Goal: Task Accomplishment & Management: Use online tool/utility

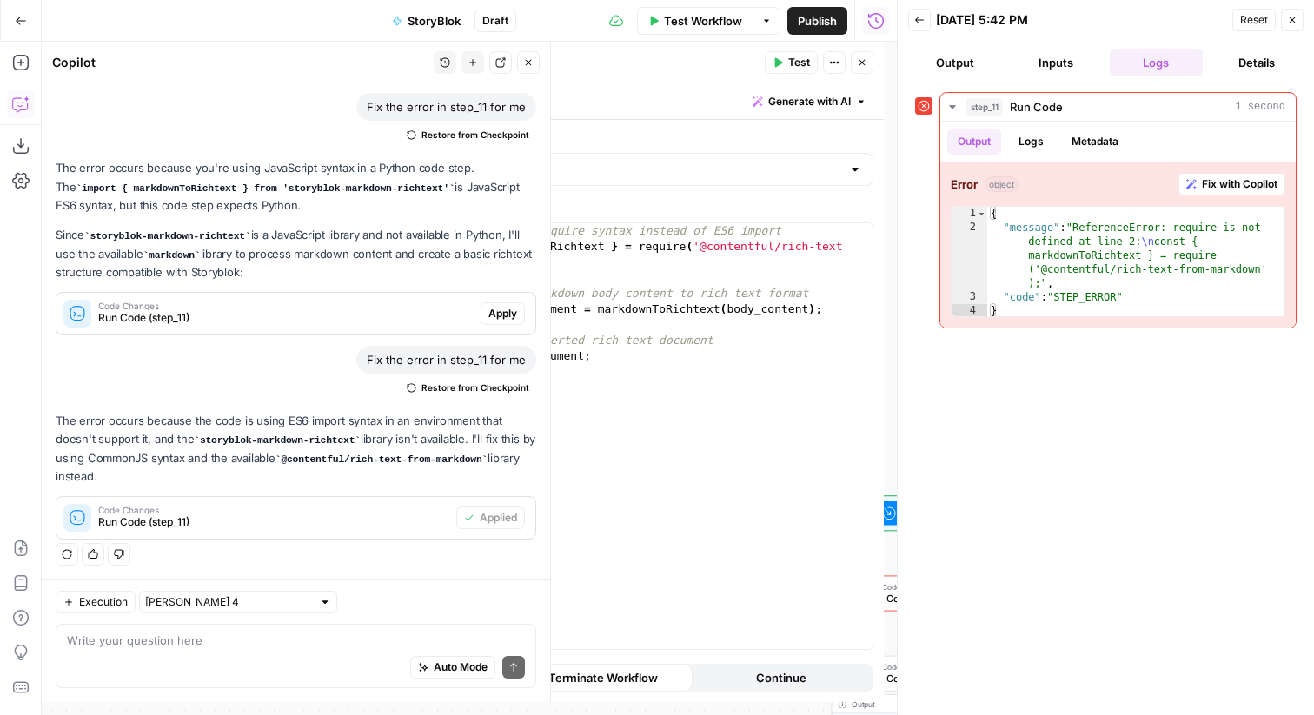
scroll to position [79, 0]
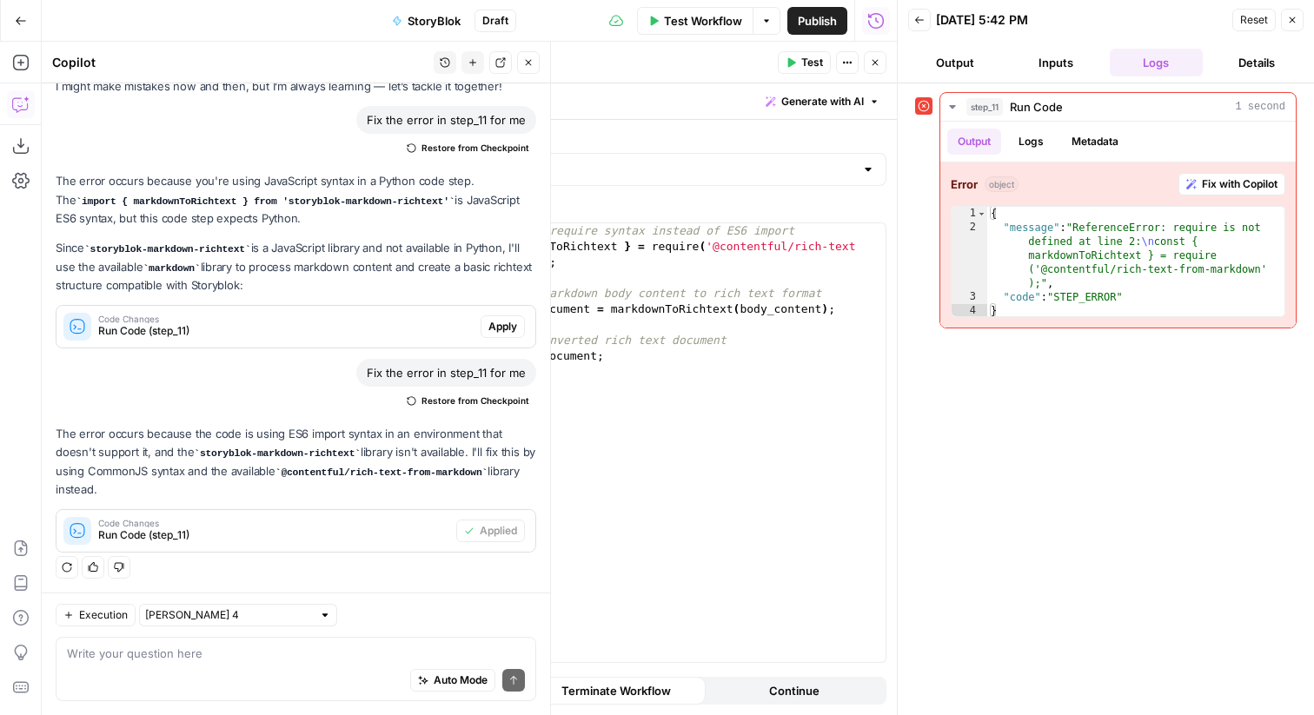
click at [520, 64] on button "Close" at bounding box center [528, 62] width 23 height 23
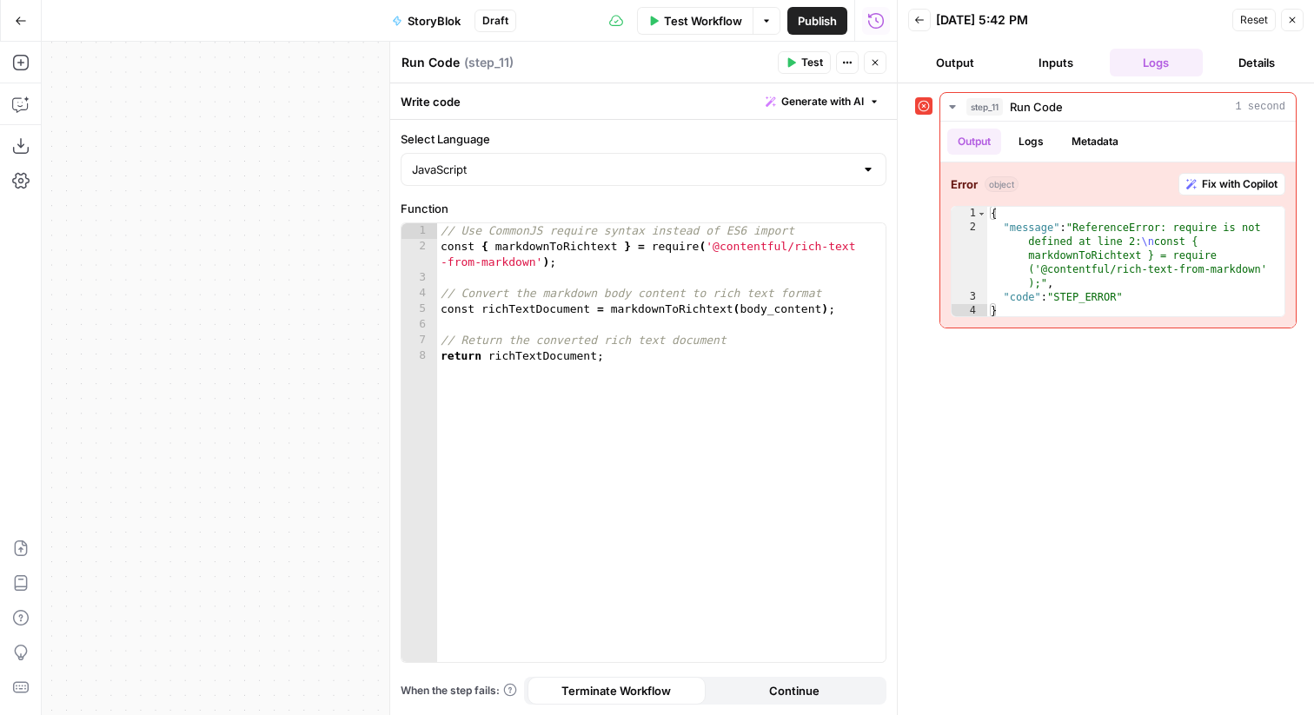
click at [1296, 22] on icon "button" at bounding box center [1292, 20] width 10 height 10
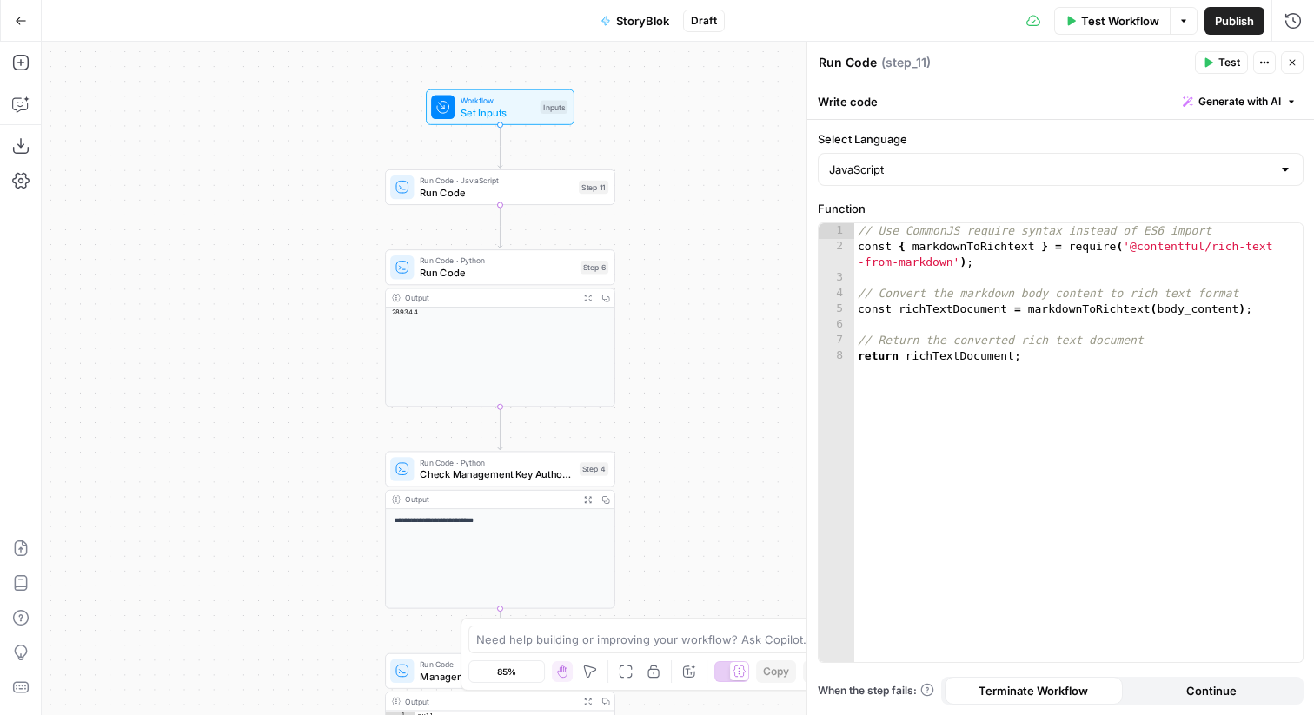
click at [600, 267] on div "Step 6" at bounding box center [595, 267] width 28 height 13
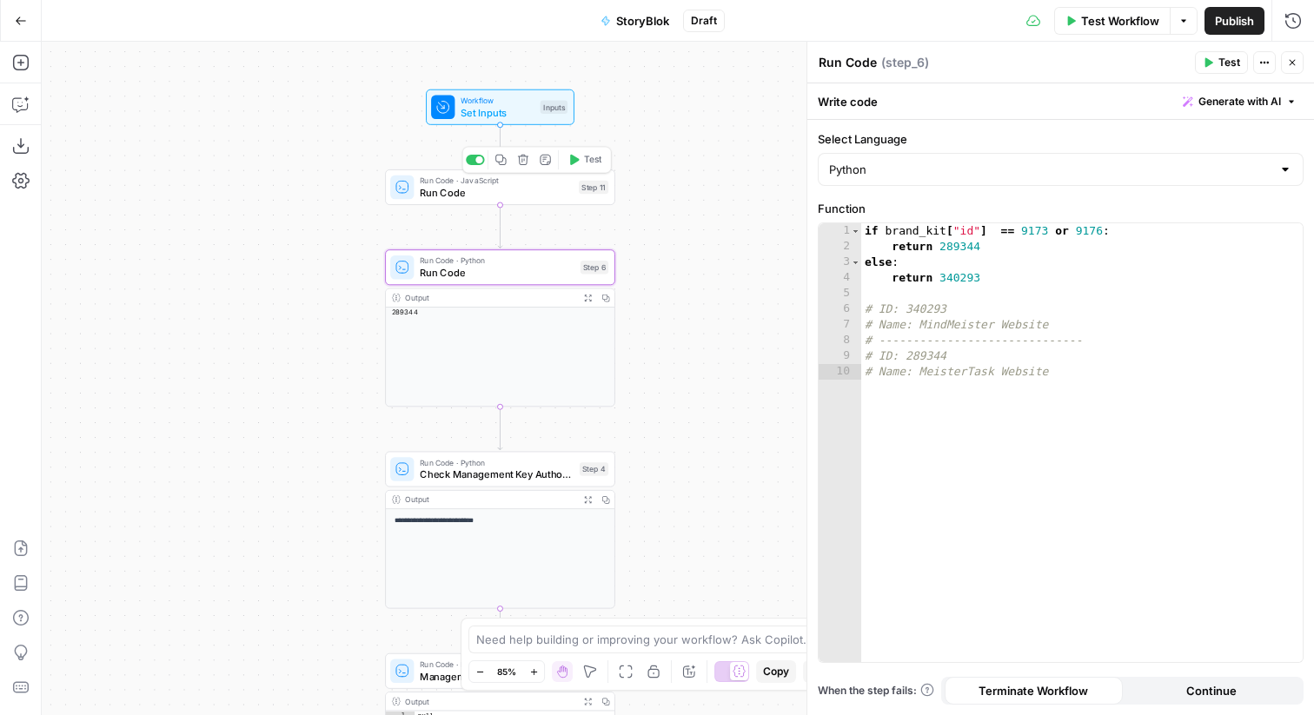
click at [476, 198] on span "Run Code" at bounding box center [496, 192] width 153 height 15
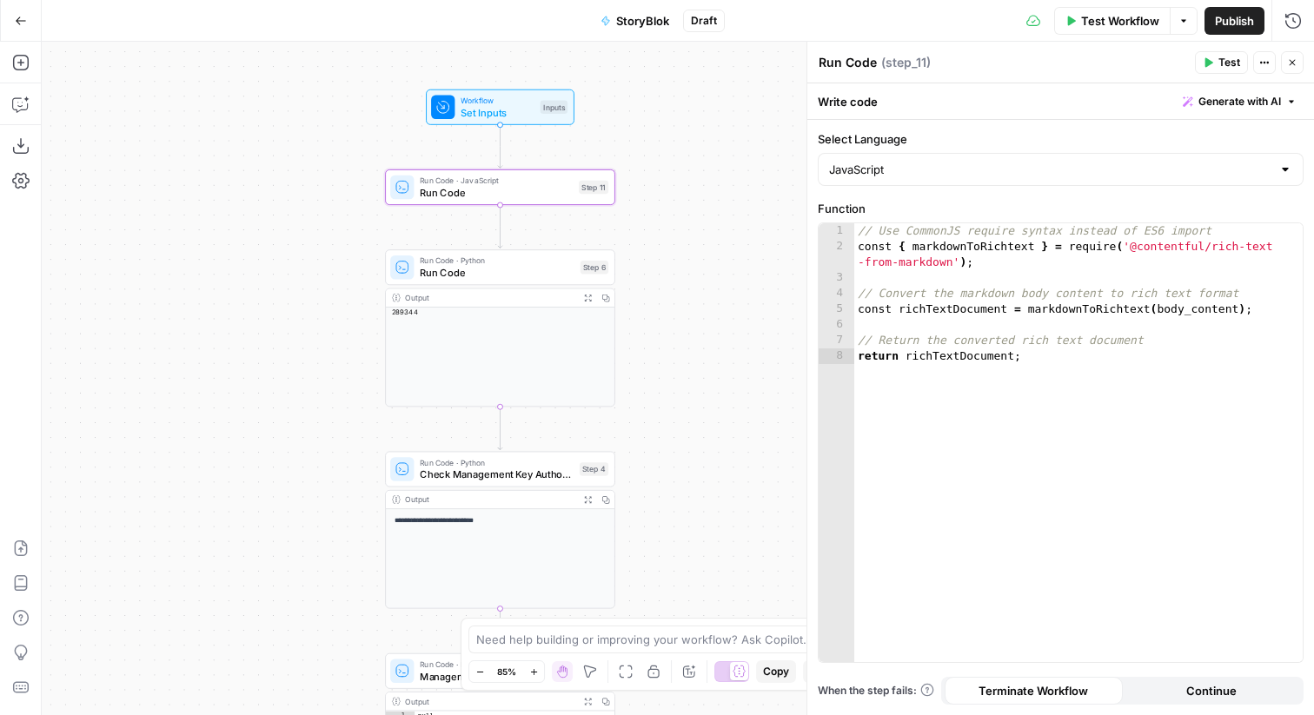
click at [858, 62] on textarea "Run Code" at bounding box center [848, 62] width 58 height 17
click at [1293, 56] on button "Close" at bounding box center [1292, 62] width 23 height 23
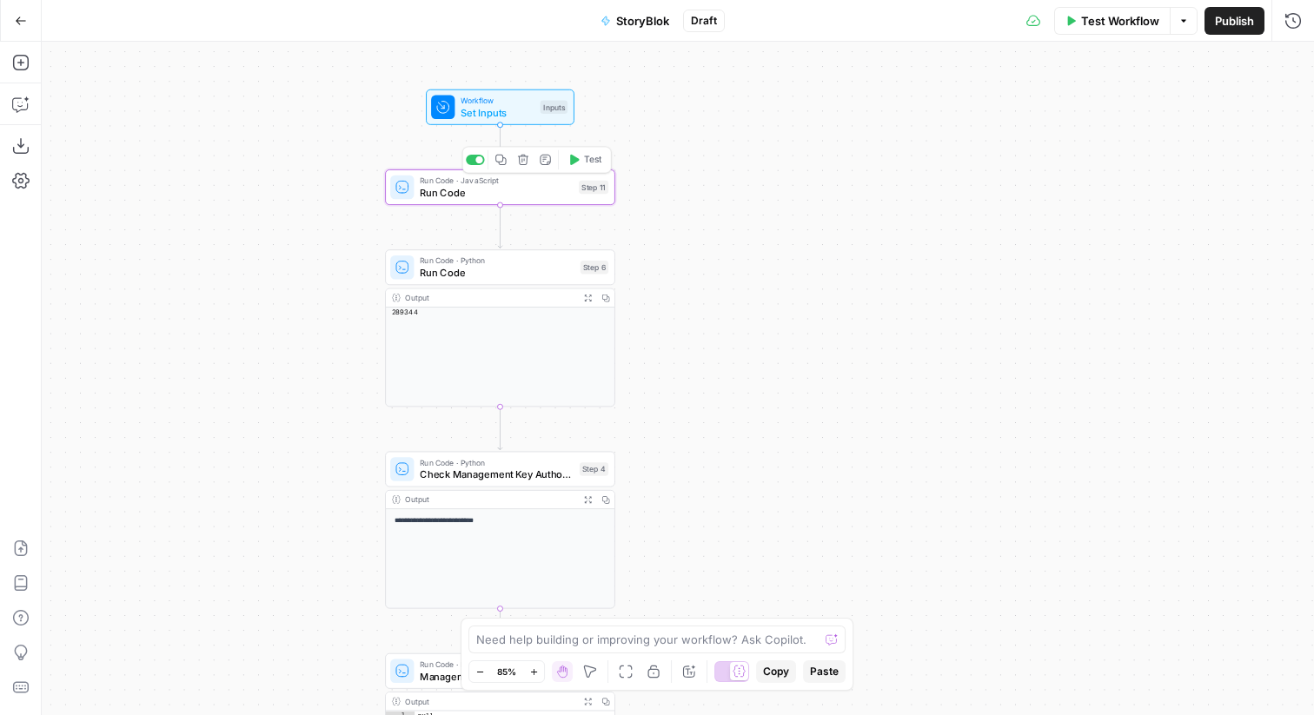
click at [528, 154] on icon "button" at bounding box center [523, 160] width 12 height 12
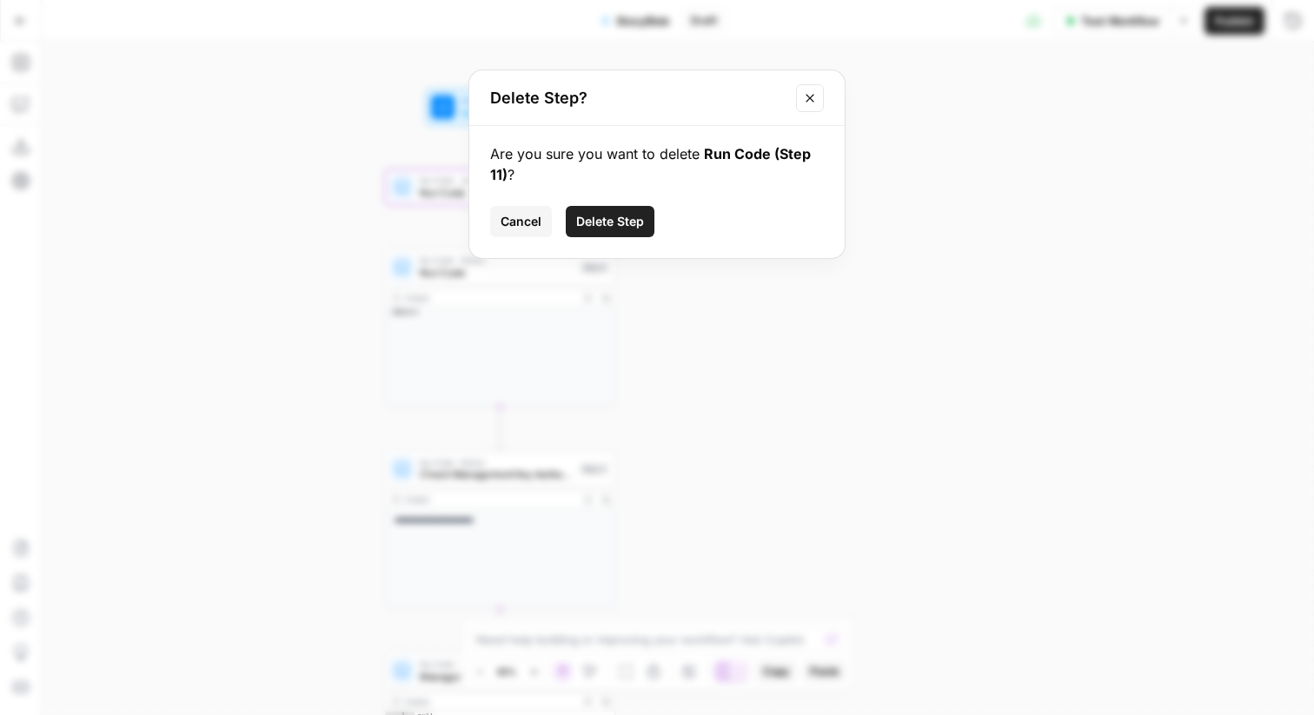
click at [611, 223] on span "Delete Step" at bounding box center [610, 221] width 68 height 17
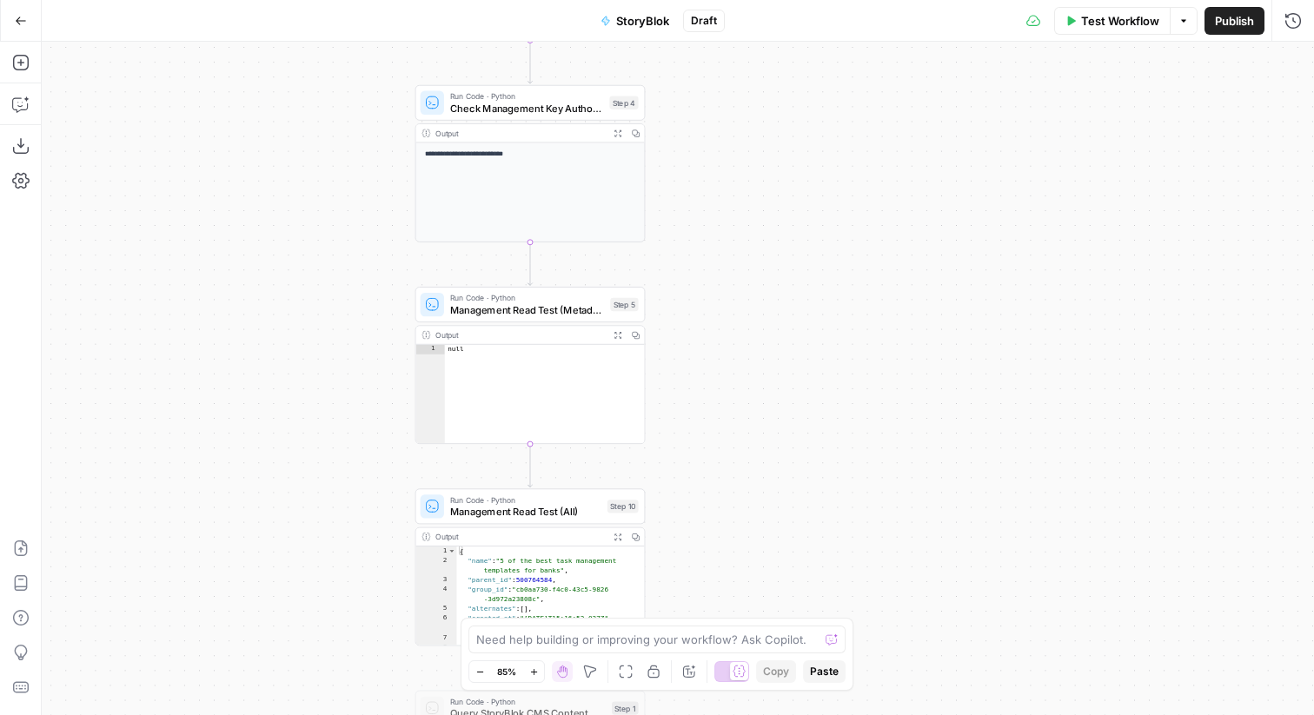
click at [572, 303] on span "Management Read Test (Metadata)" at bounding box center [527, 310] width 155 height 15
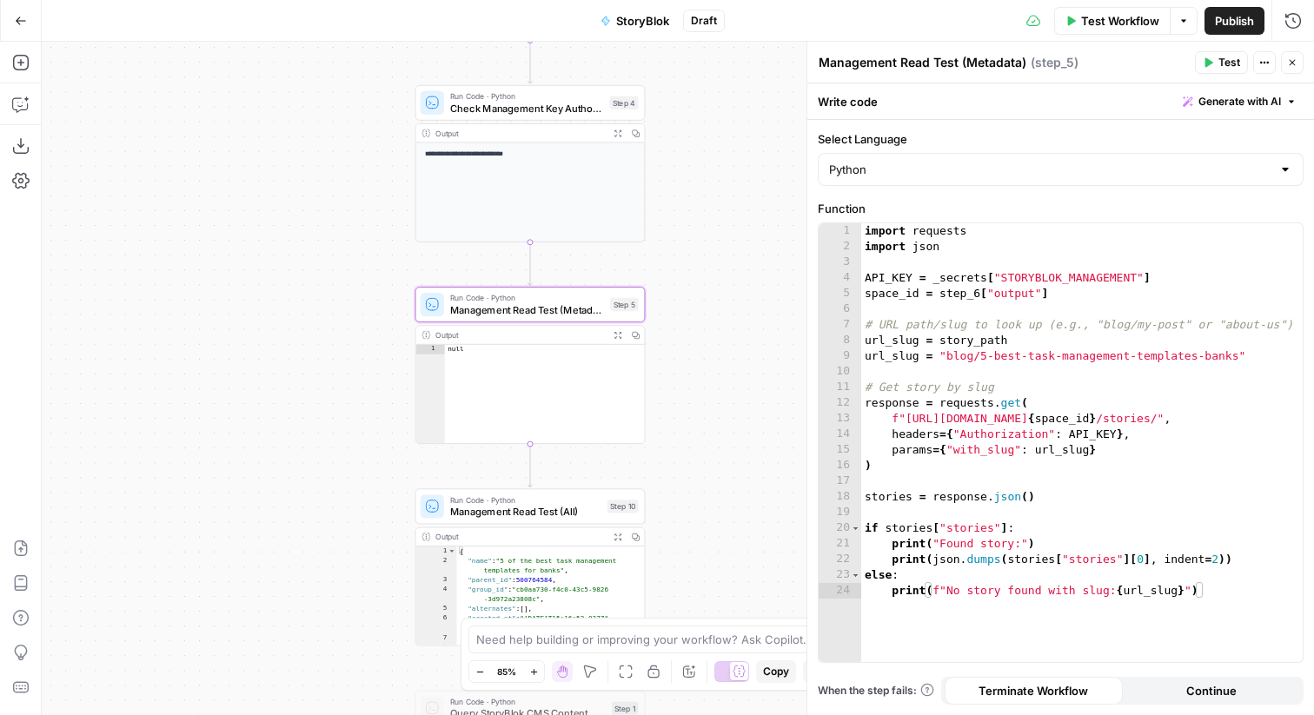
click at [1299, 62] on button "Close" at bounding box center [1292, 62] width 23 height 23
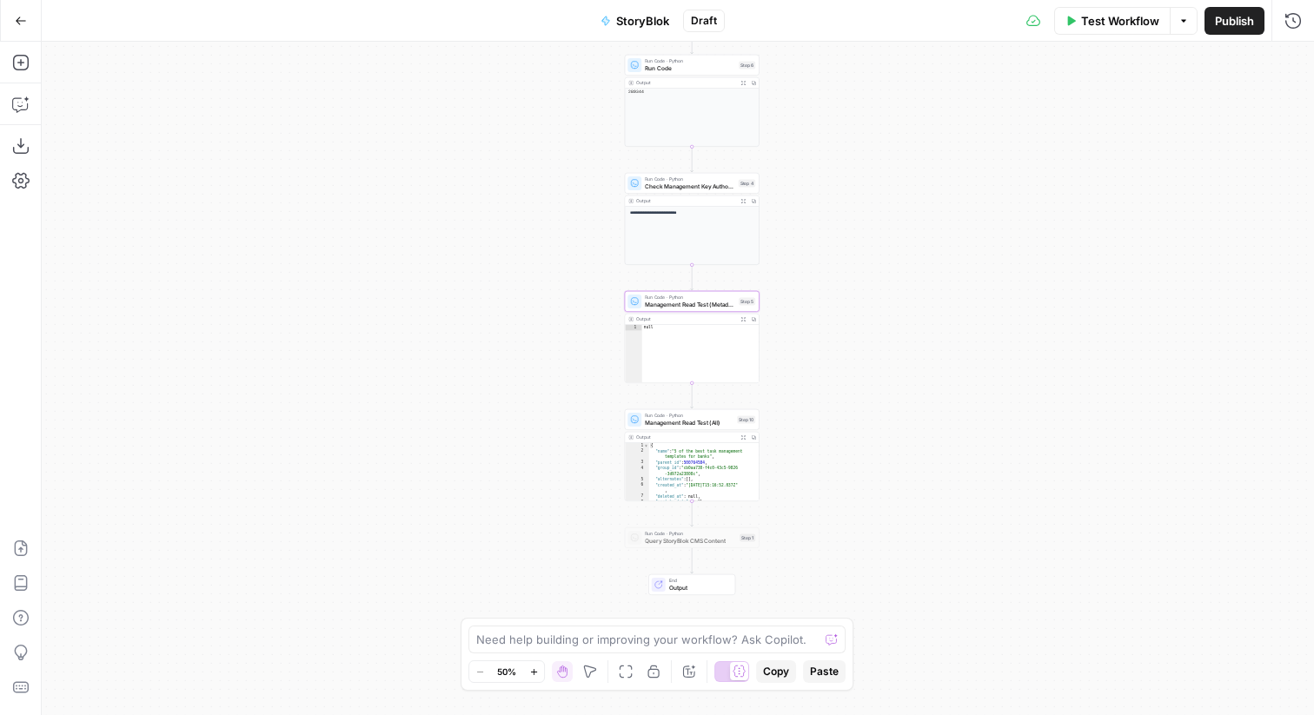
click at [729, 183] on span "Check Management Key Authorization" at bounding box center [690, 186] width 90 height 9
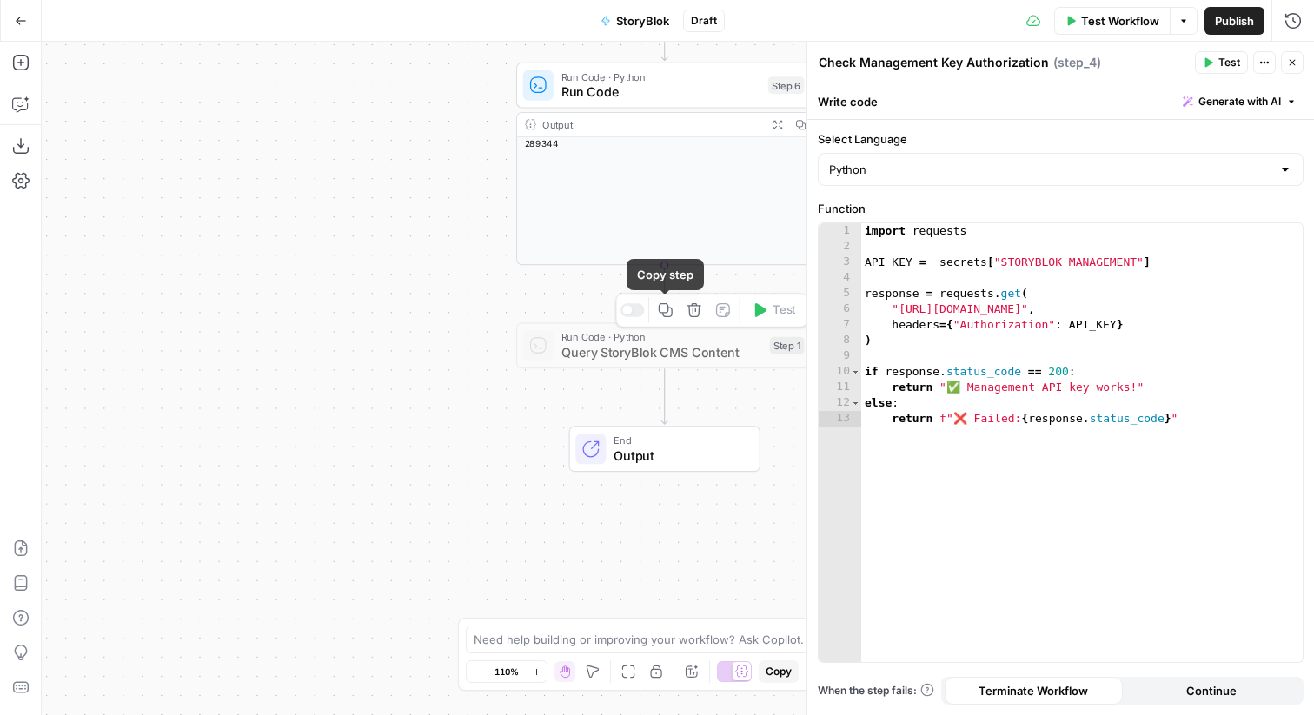
click at [693, 308] on icon "button" at bounding box center [695, 311] width 16 height 16
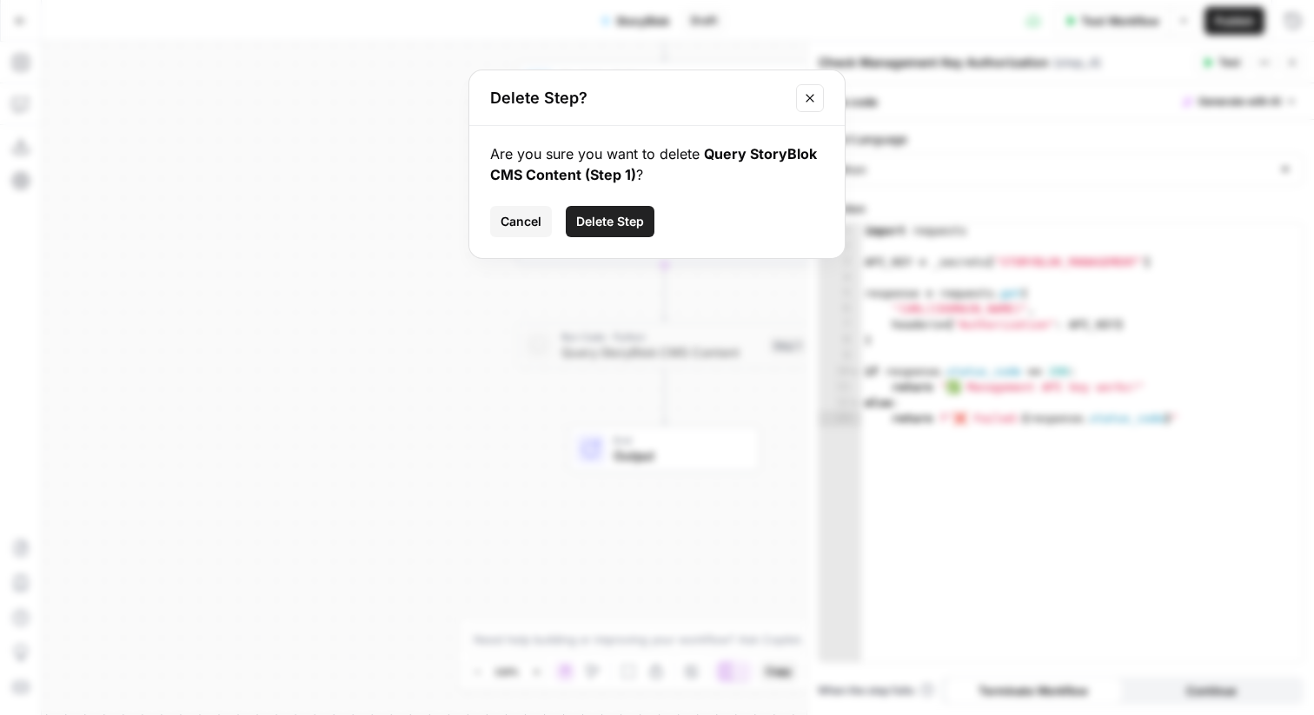
click at [641, 213] on span "Delete Step" at bounding box center [610, 221] width 68 height 17
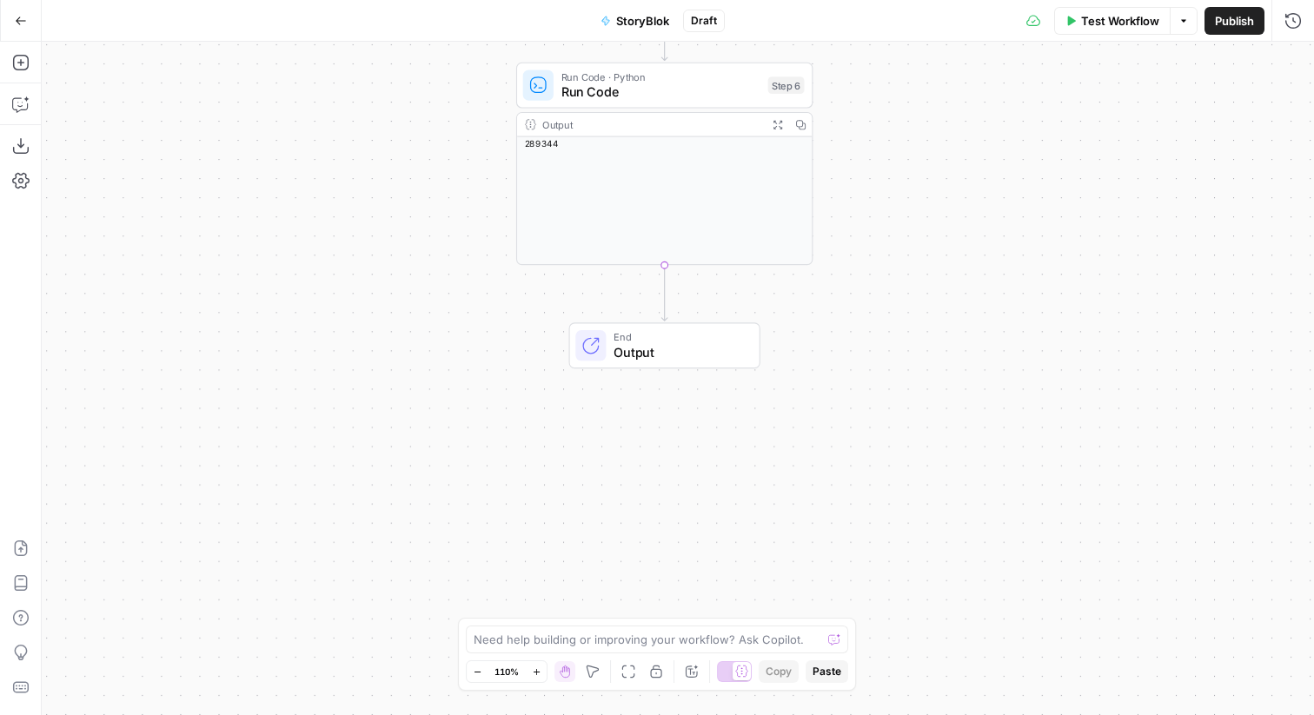
click at [802, 96] on div "Run Code · Python Run Code Step 6 Copy step Delete step Add Note Test" at bounding box center [664, 85] width 282 height 32
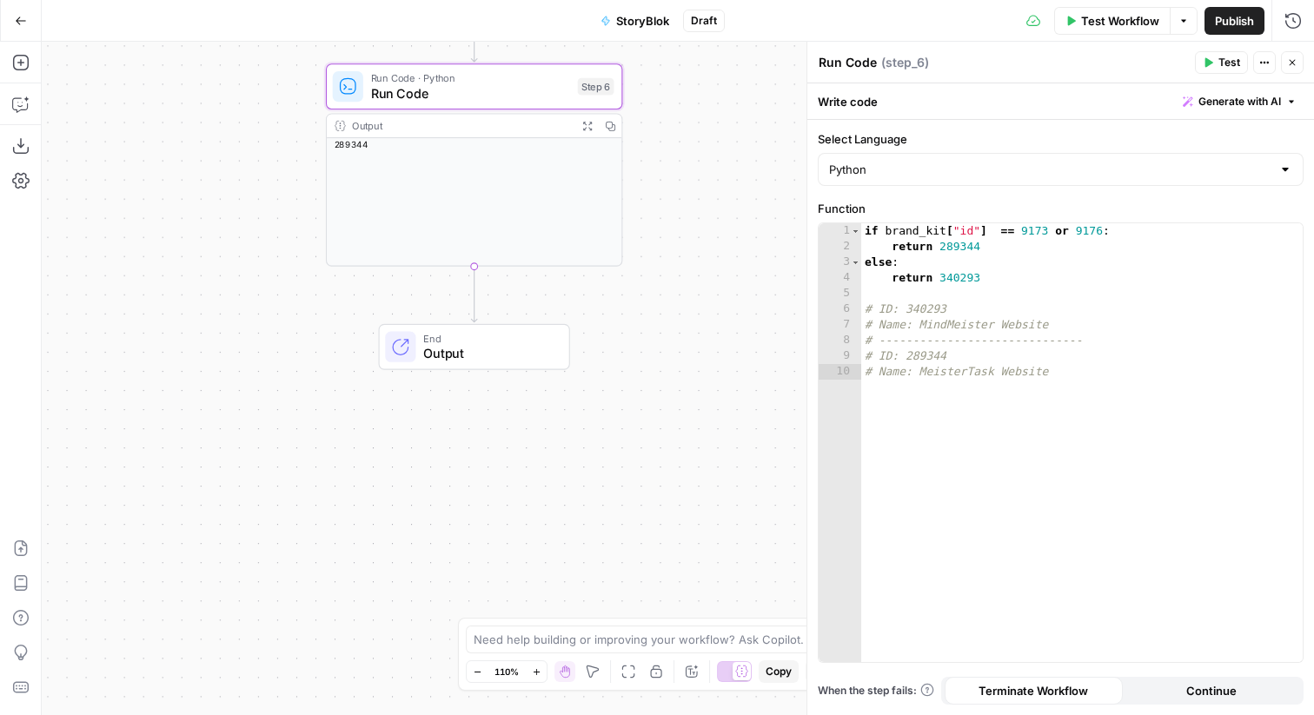
click at [860, 69] on textarea "Run Code" at bounding box center [848, 62] width 58 height 17
type textarea "AirOps Brand Kit to StoryBlok SpaceID"
click at [1295, 69] on button "Close" at bounding box center [1292, 62] width 23 height 23
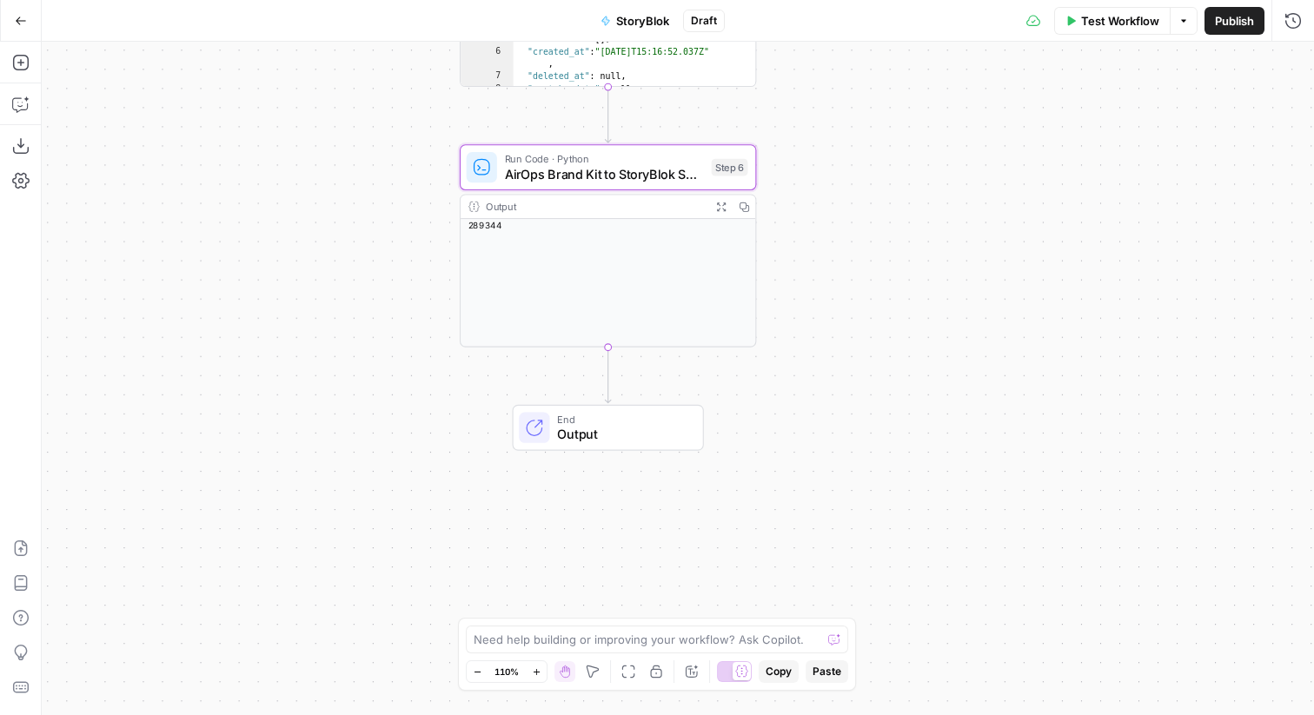
click at [701, 173] on span "AirOps Brand Kit to StoryBlok SpaceID" at bounding box center [604, 173] width 199 height 19
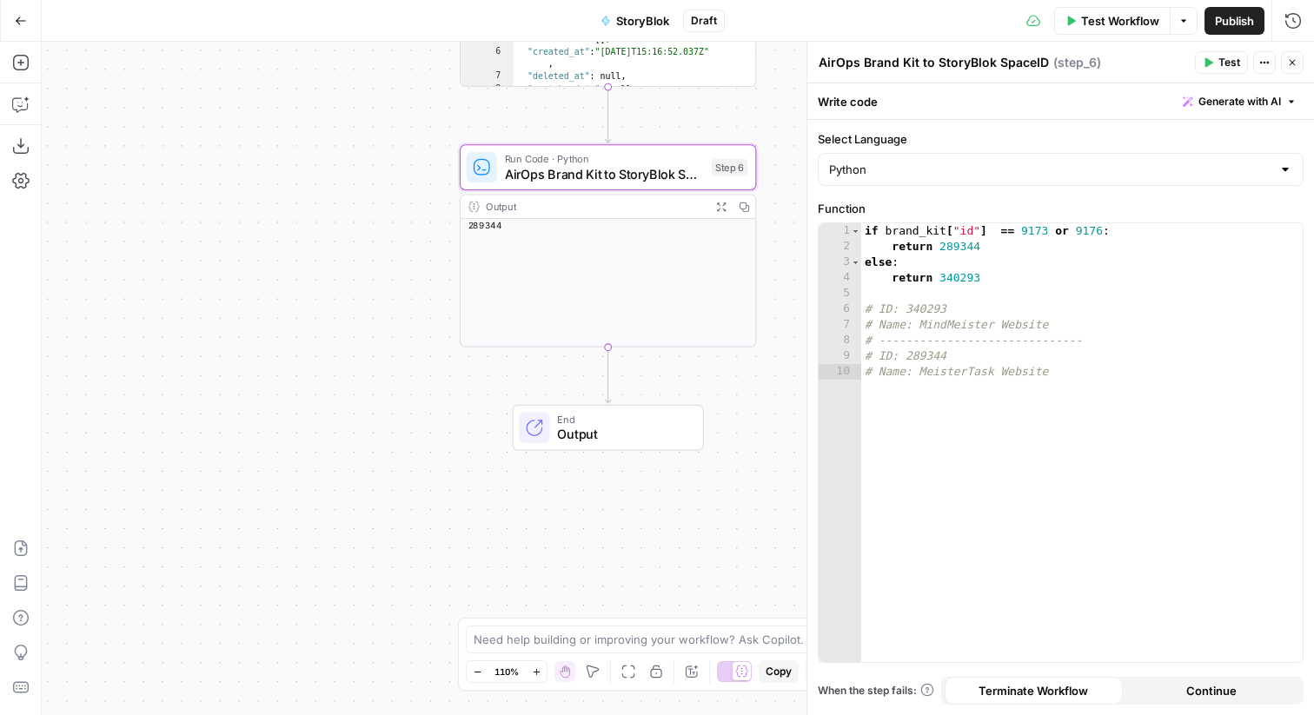
click at [1029, 61] on textarea "AirOps Brand Kit to StoryBlok SpaceID" at bounding box center [934, 62] width 230 height 17
type textarea "AirOps Brand Kit to StoryBlok Space ID"
click at [1288, 63] on icon "button" at bounding box center [1292, 62] width 10 height 10
